Goal: Obtain resource: Download file/media

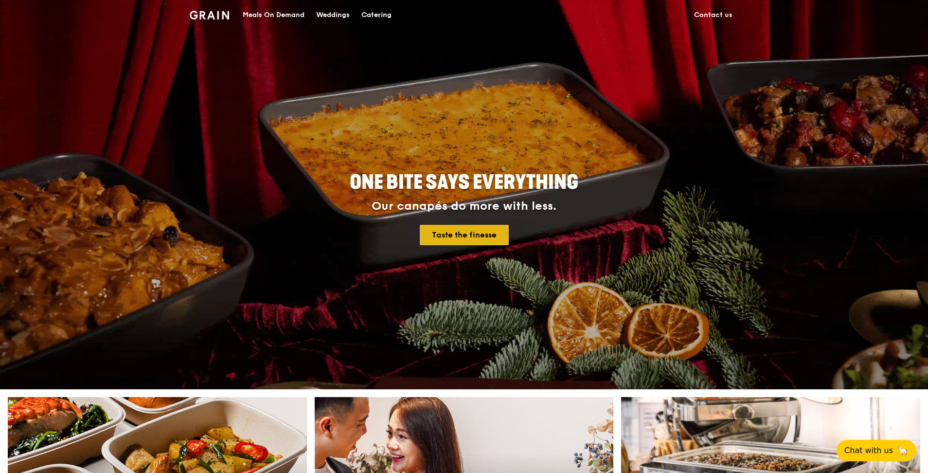
click at [479, 231] on link "Taste the finesse" at bounding box center [464, 235] width 89 height 20
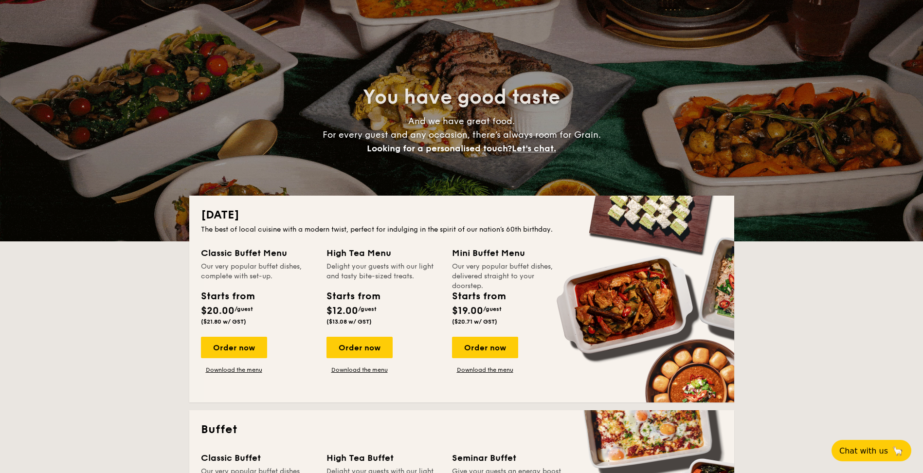
scroll to position [49, 0]
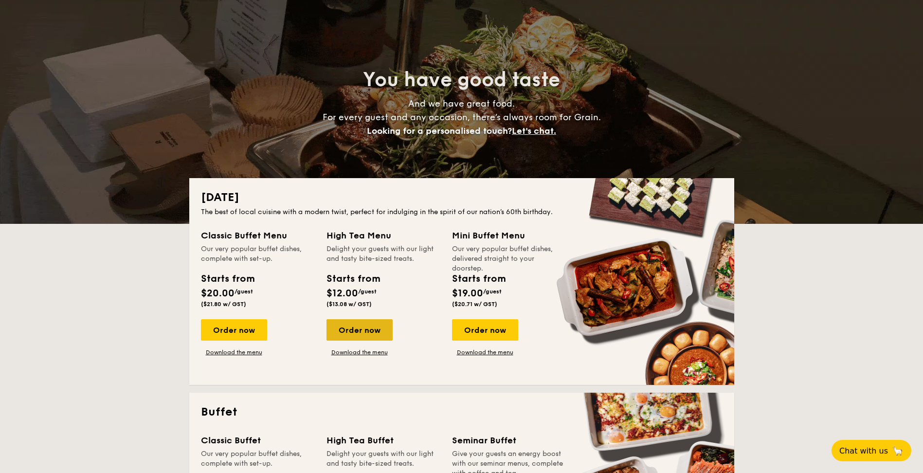
click at [366, 333] on div "Order now" at bounding box center [359, 329] width 66 height 21
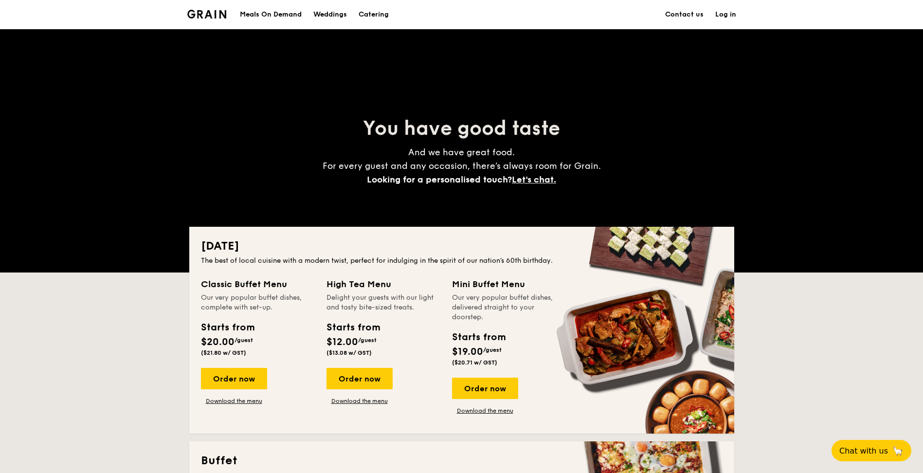
scroll to position [49, 0]
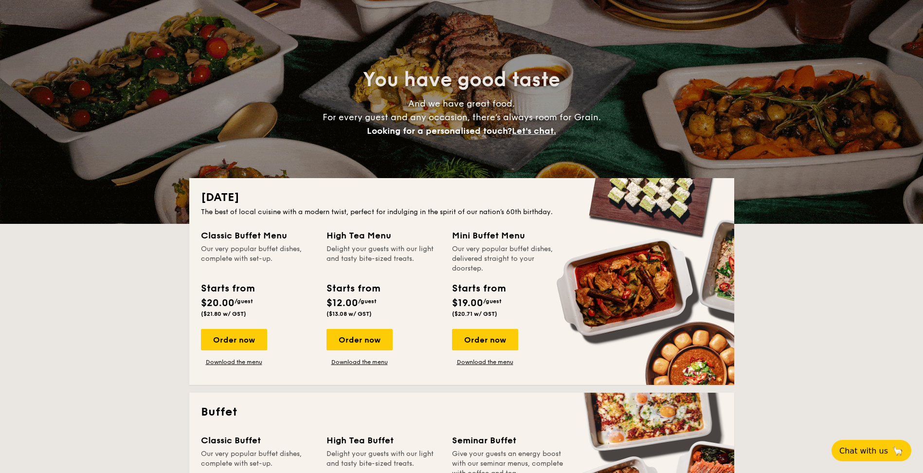
click at [358, 366] on div "Classic Buffet Menu Our very popular buffet dishes, complete with set-up. Start…" at bounding box center [462, 301] width 522 height 145
click at [358, 363] on link "Download the menu" at bounding box center [359, 362] width 66 height 8
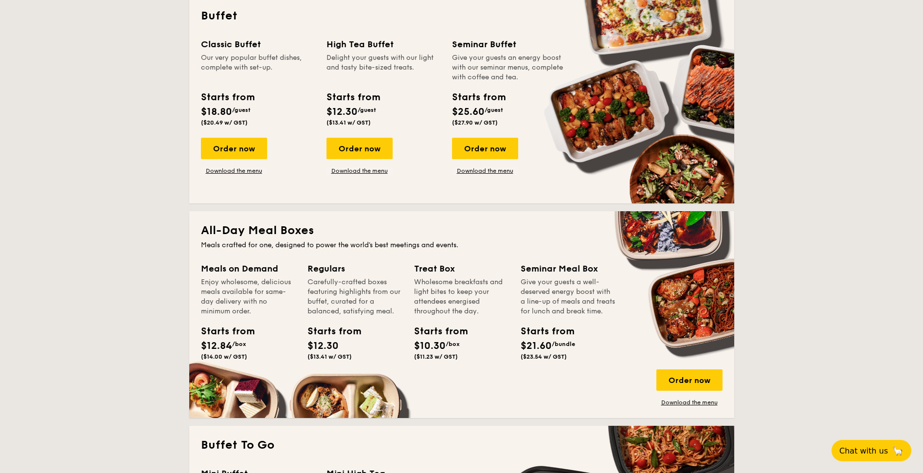
scroll to position [341, 0]
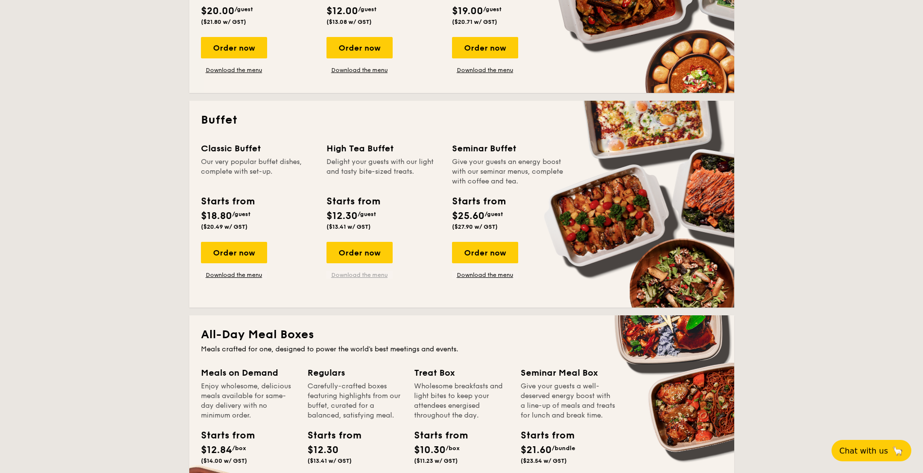
click at [369, 274] on link "Download the menu" at bounding box center [359, 275] width 66 height 8
